Goal: Transaction & Acquisition: Purchase product/service

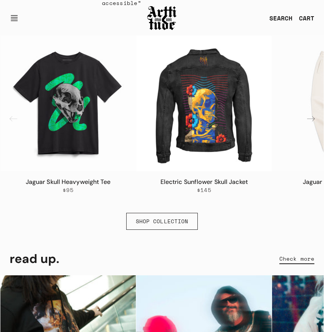
scroll to position [488, 0]
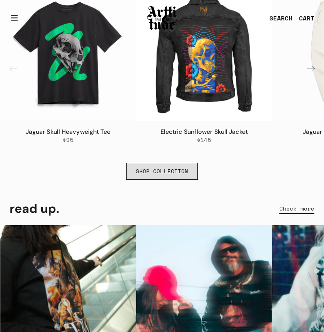
click at [147, 171] on link "SHOP COLLECTION" at bounding box center [162, 171] width 72 height 17
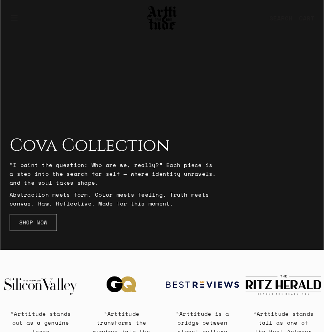
scroll to position [92, 0]
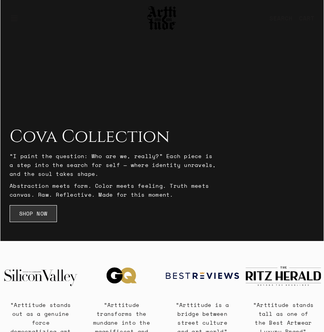
click at [32, 222] on link "SHOP NOW" at bounding box center [33, 213] width 47 height 17
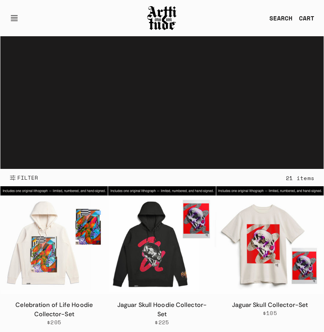
click at [17, 18] on button "Open navigation" at bounding box center [17, 18] width 14 height 18
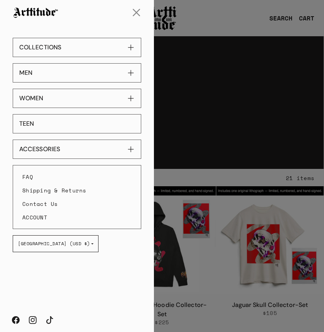
click at [37, 122] on link "TEEN" at bounding box center [77, 123] width 129 height 19
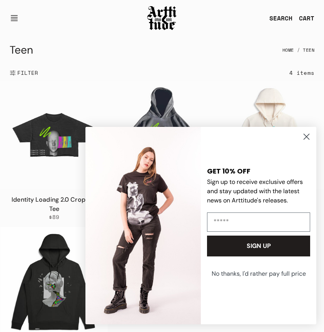
click at [310, 138] on circle "Close dialog" at bounding box center [307, 136] width 13 height 13
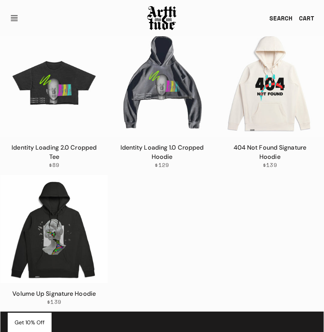
scroll to position [54, 0]
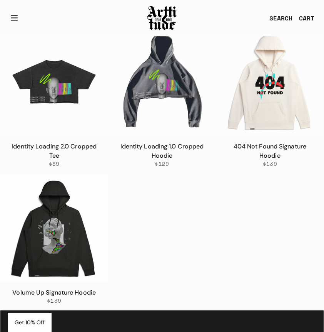
click at [69, 98] on img at bounding box center [54, 82] width 108 height 108
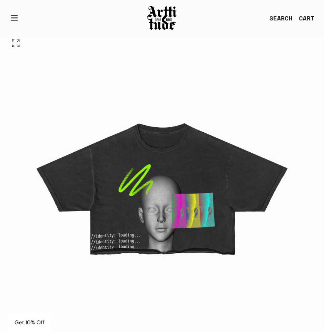
scroll to position [73, 0]
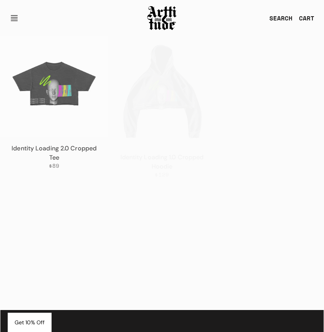
scroll to position [54, 0]
